Goal: Task Accomplishment & Management: Use online tool/utility

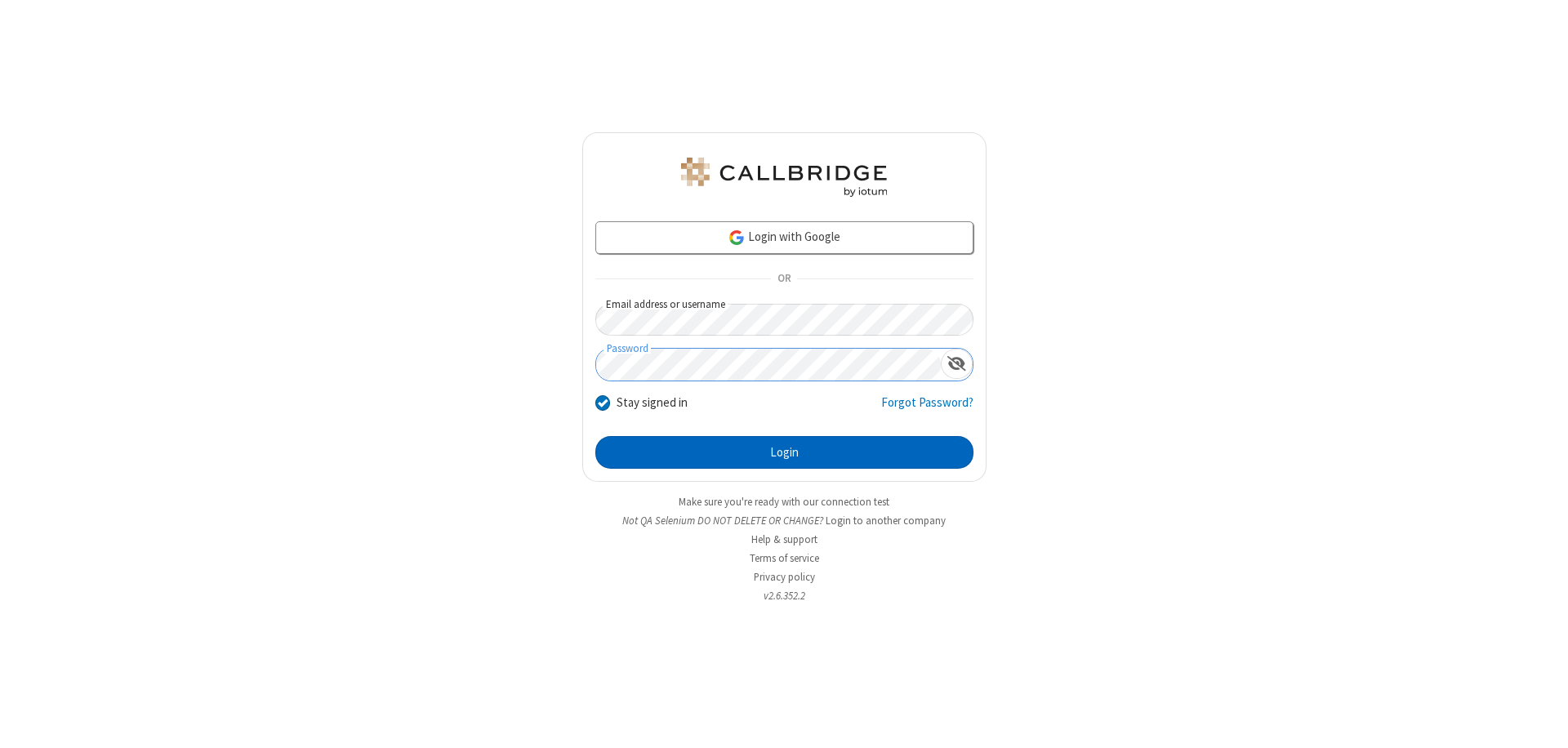
click at [784, 452] on button "Login" at bounding box center [784, 452] width 378 height 32
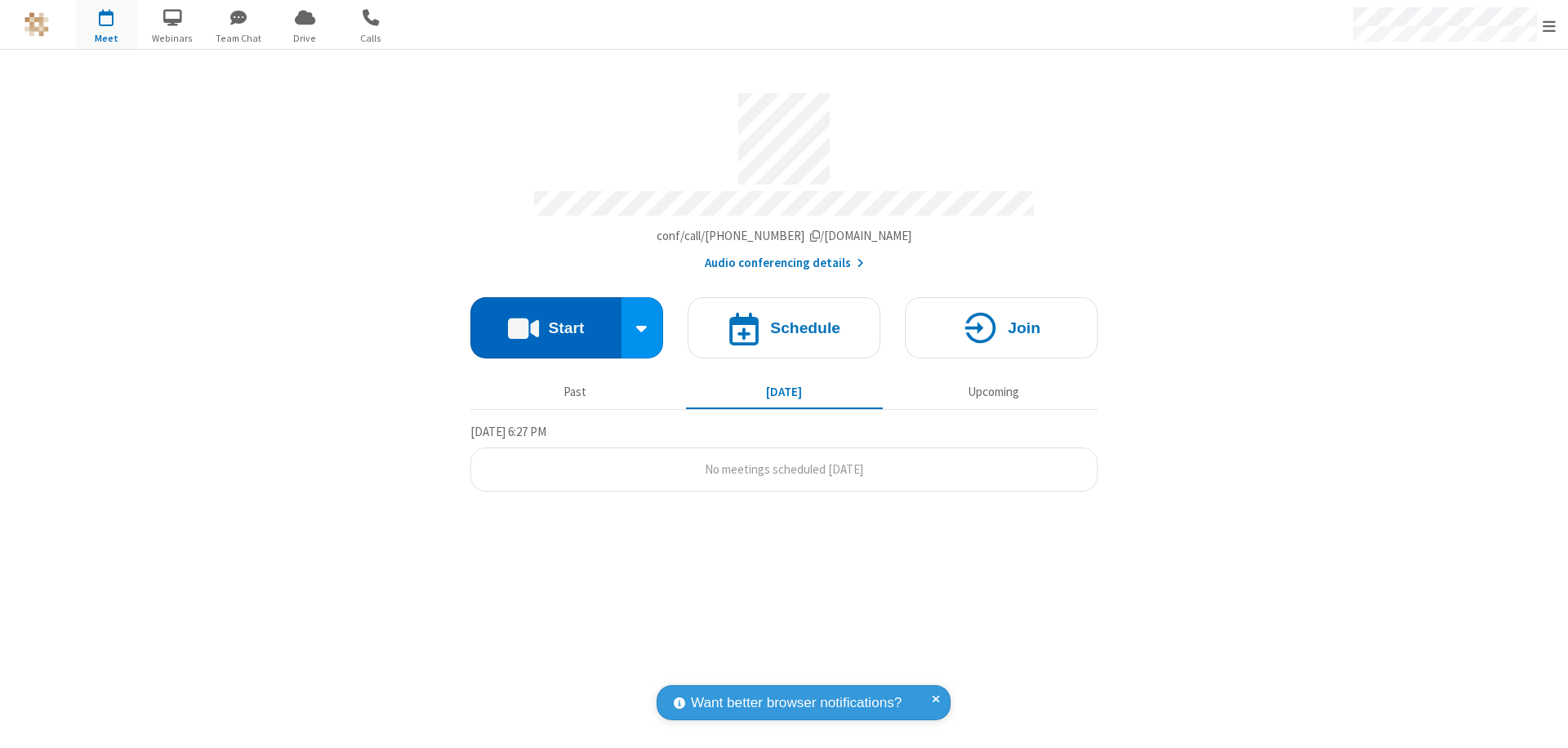
click at [545, 320] on button "Start" at bounding box center [545, 327] width 151 height 62
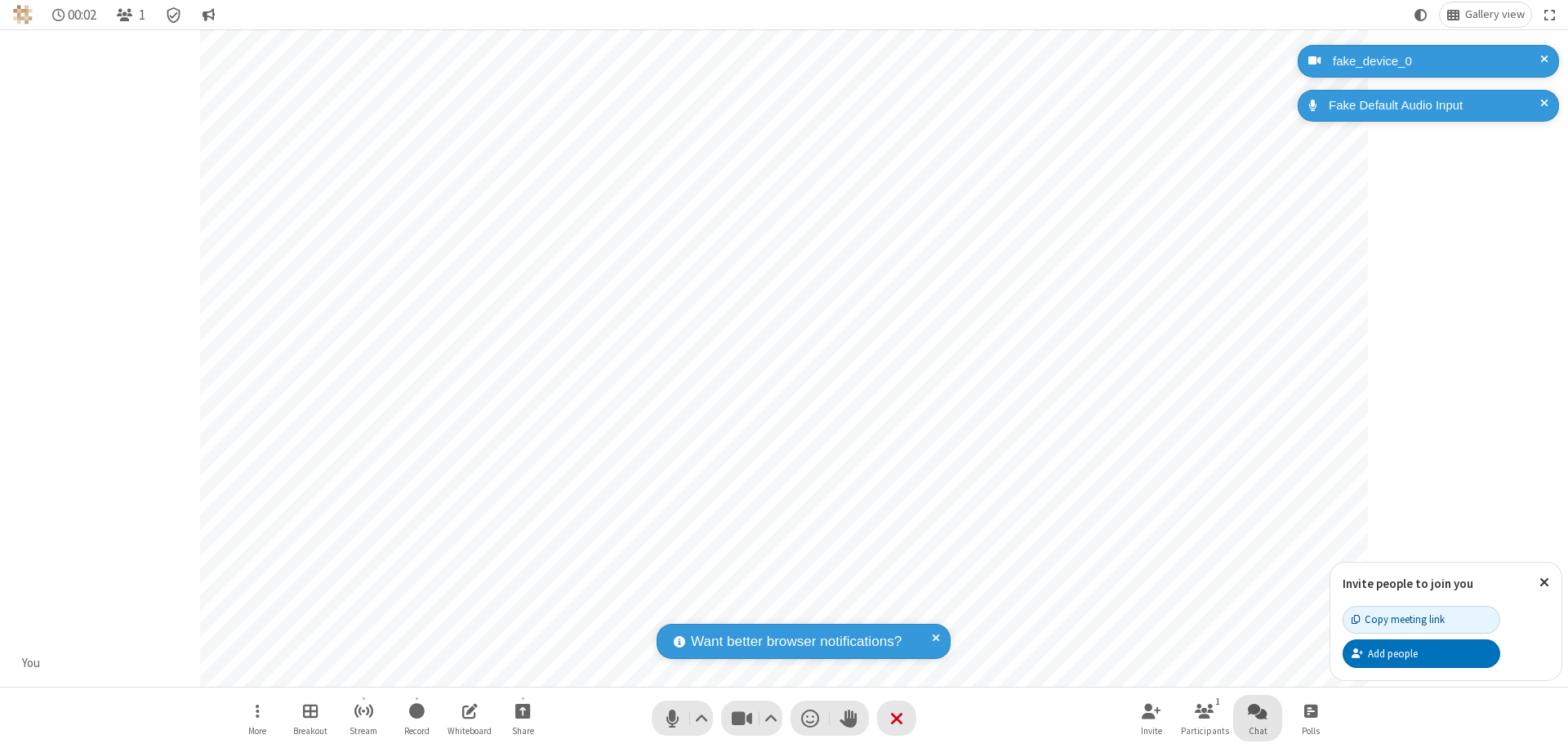
click at [1257, 710] on span "Open chat" at bounding box center [1257, 711] width 20 height 21
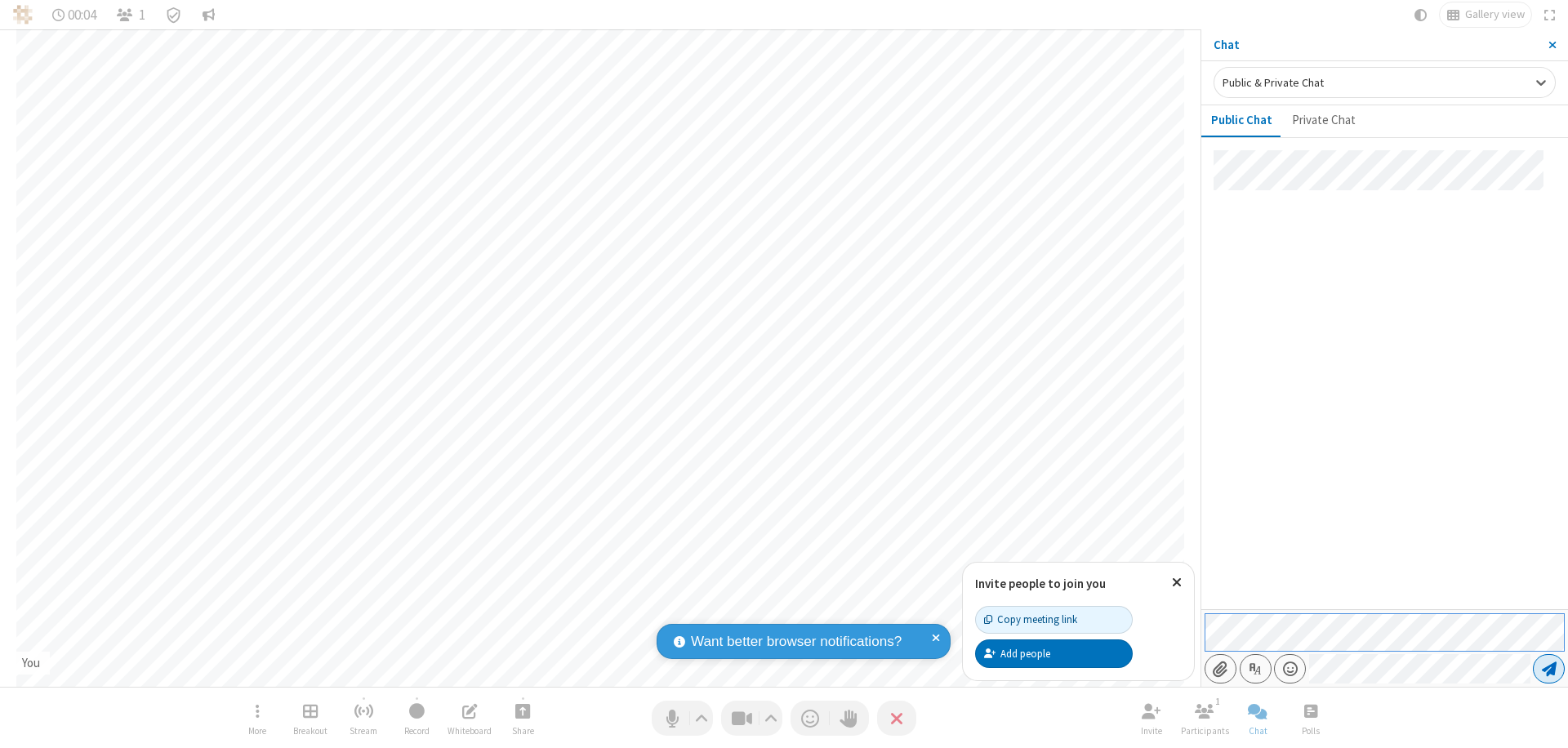
click at [1548, 668] on span "Send message" at bounding box center [1549, 668] width 15 height 16
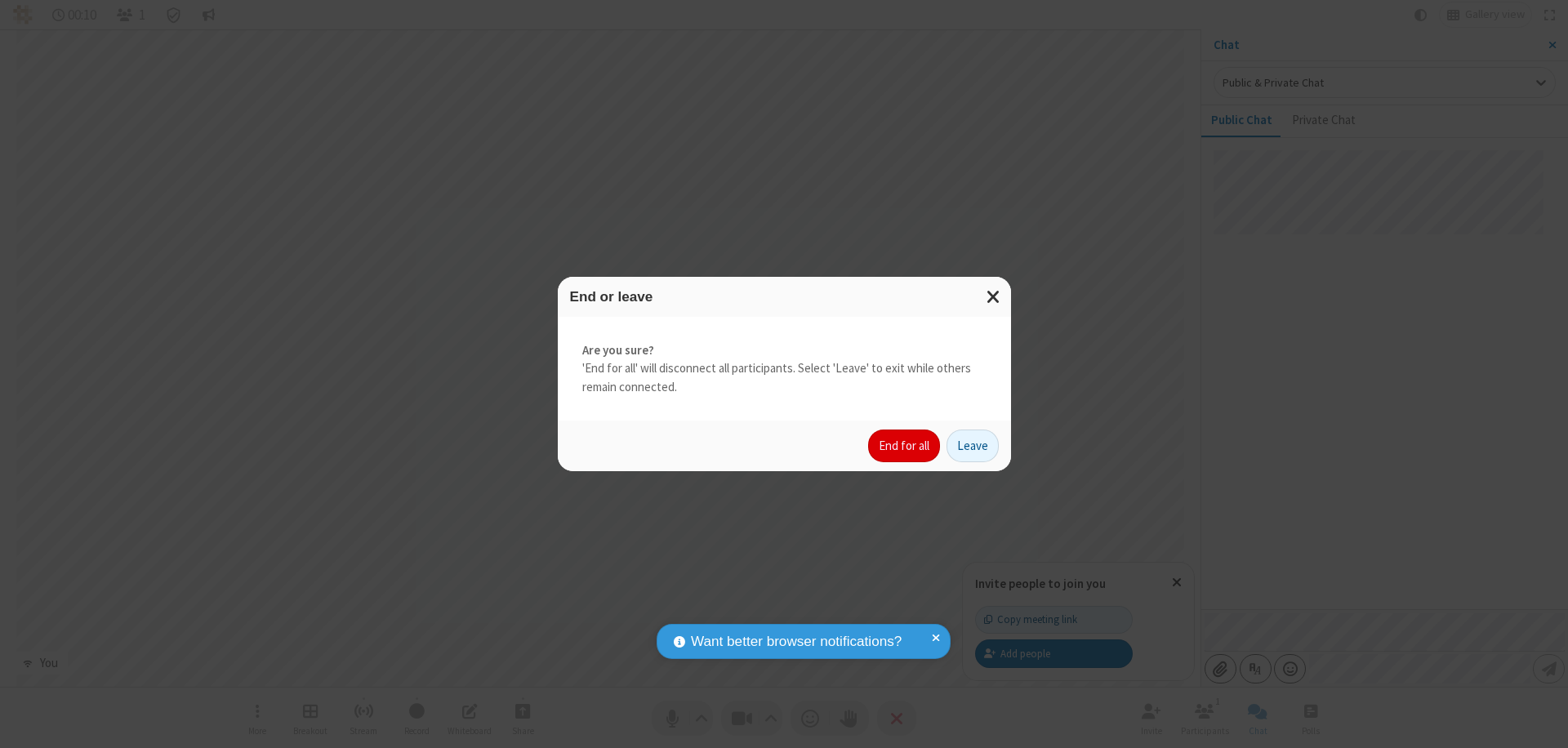
click at [904, 446] on button "End for all" at bounding box center [904, 446] width 72 height 32
